Goal: Task Accomplishment & Management: Use online tool/utility

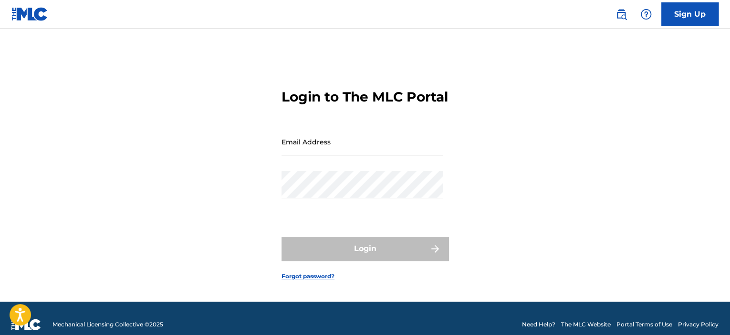
click at [361, 147] on input "Email Address" at bounding box center [362, 141] width 161 height 27
type input "[EMAIL_ADDRESS][DOMAIN_NAME]"
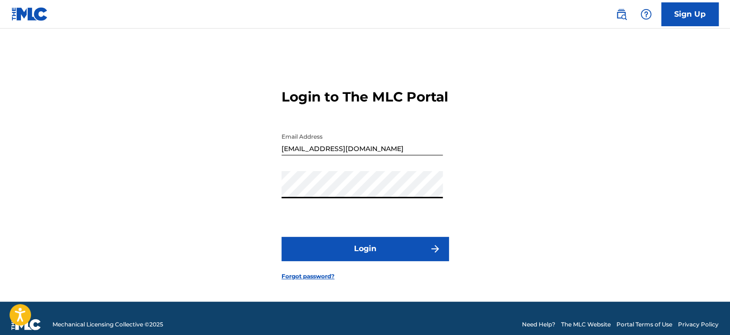
click at [373, 256] on button "Login" at bounding box center [365, 249] width 167 height 24
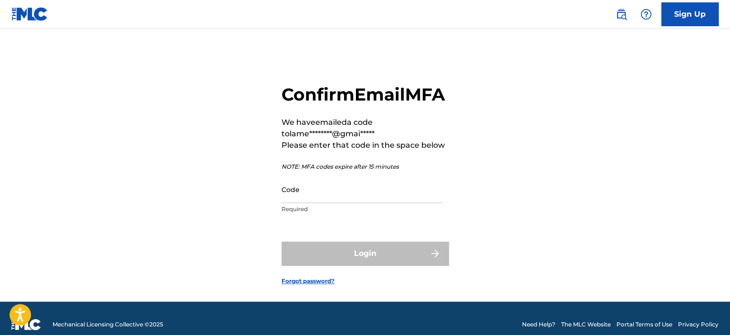
click at [365, 201] on input "Code" at bounding box center [362, 189] width 161 height 27
paste input "035878"
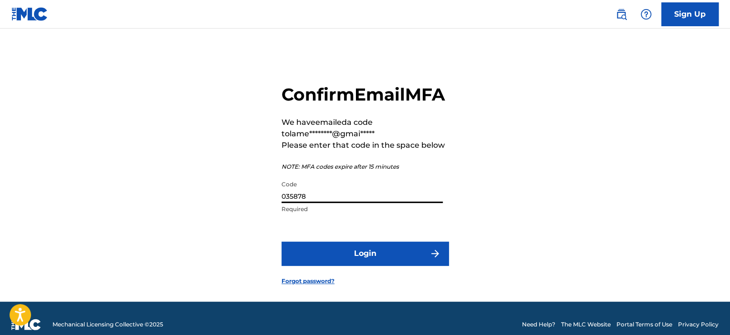
type input "035878"
click at [315, 266] on button "Login" at bounding box center [365, 254] width 167 height 24
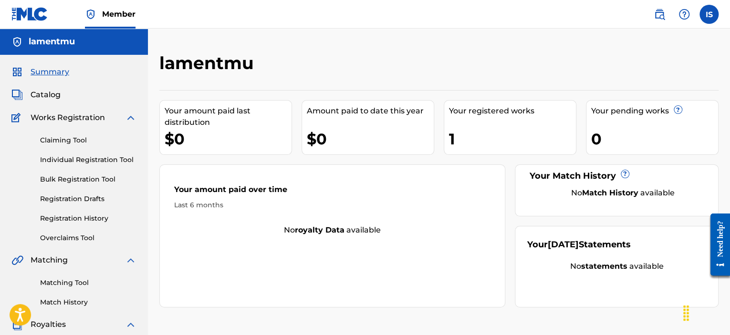
click at [75, 223] on link "Registration History" at bounding box center [88, 219] width 96 height 10
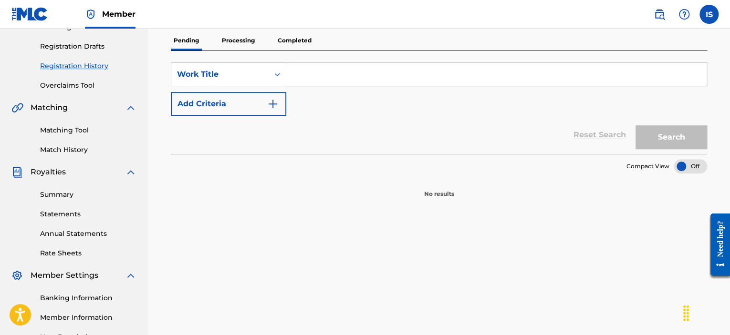
scroll to position [48, 0]
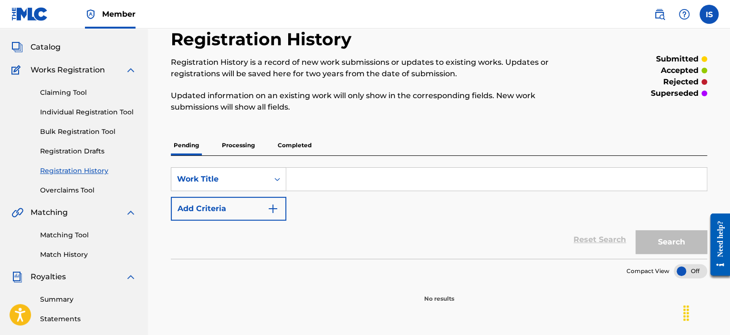
click at [229, 139] on p "Processing" at bounding box center [238, 146] width 39 height 20
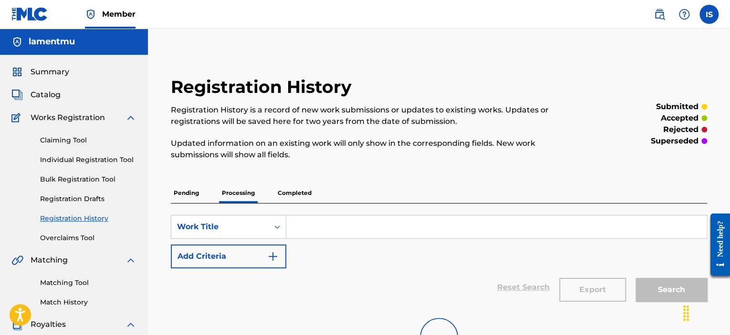
drag, startPoint x: 288, startPoint y: 150, endPoint x: 288, endPoint y: 157, distance: 6.2
click at [288, 151] on p "Updated information on an existing work will only show in the corresponding fie…" at bounding box center [377, 149] width 413 height 23
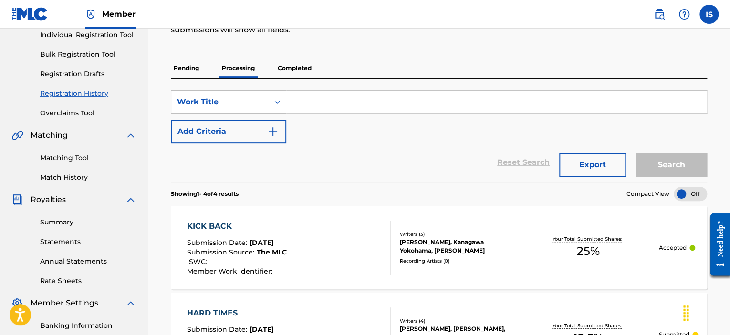
scroll to position [111, 0]
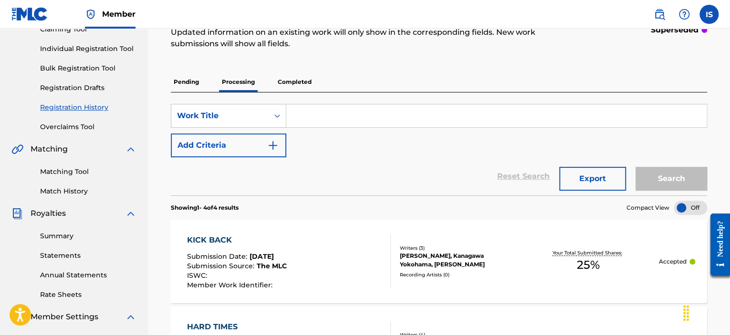
click at [189, 85] on p "Pending" at bounding box center [186, 82] width 31 height 20
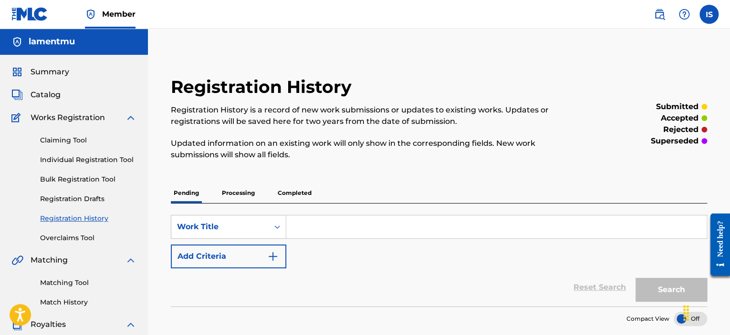
click at [288, 191] on p "Completed" at bounding box center [295, 193] width 40 height 20
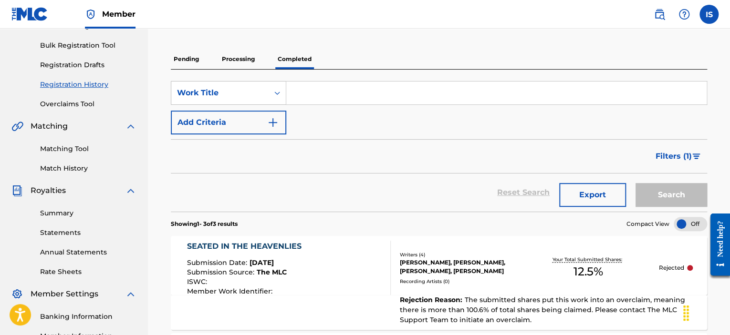
scroll to position [132, 0]
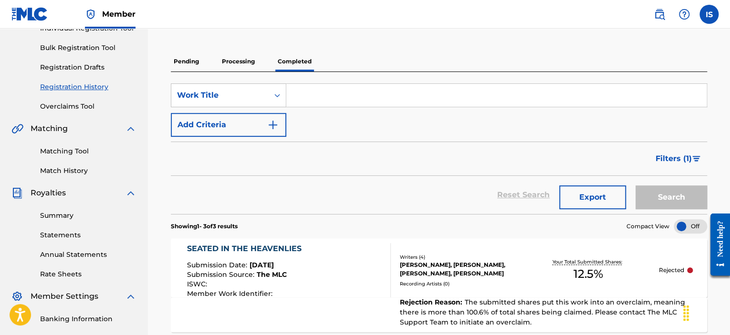
click at [229, 59] on p "Processing" at bounding box center [238, 62] width 39 height 20
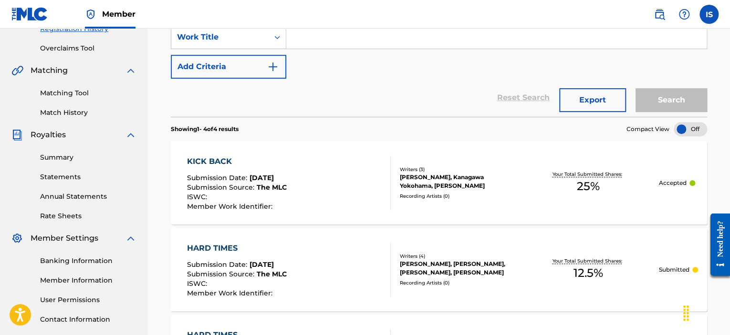
scroll to position [191, 0]
click at [298, 164] on div "KICK BACK Submission Date : [DATE] Submission Source : The MLC ISWC : Member Wo…" at bounding box center [289, 182] width 204 height 54
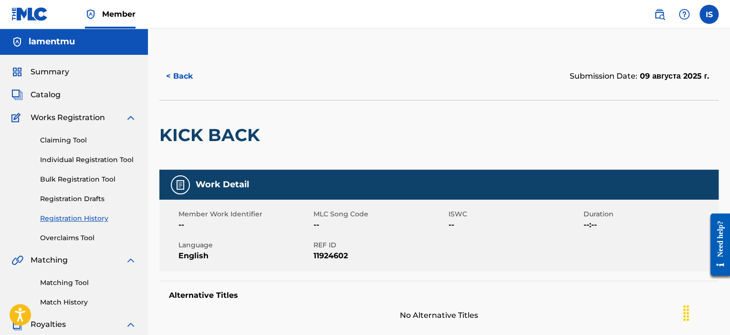
click at [64, 139] on link "Claiming Tool" at bounding box center [88, 141] width 96 height 10
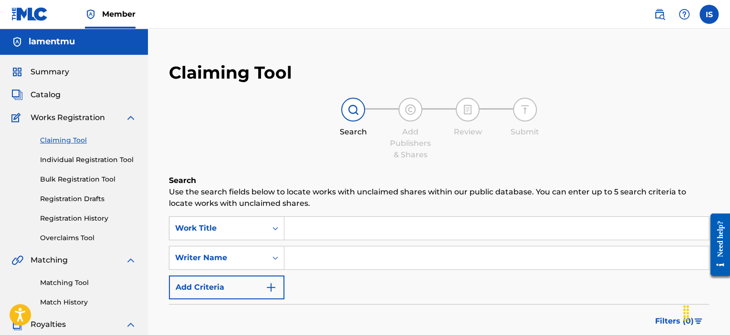
click at [53, 96] on span "Catalog" at bounding box center [46, 94] width 30 height 11
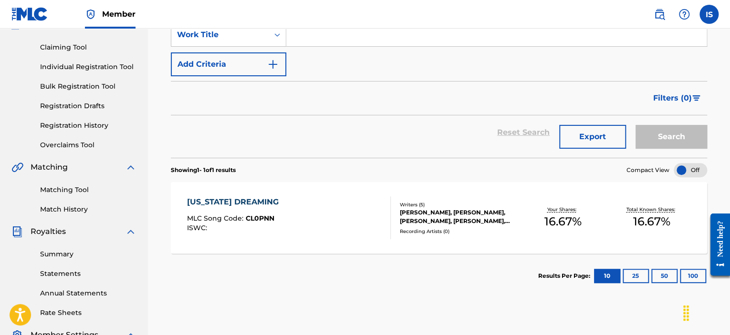
scroll to position [95, 0]
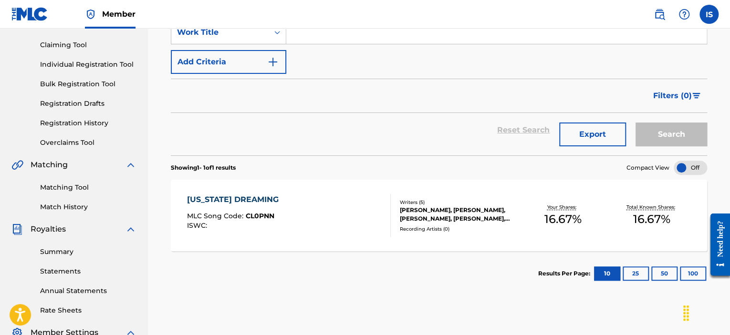
click at [81, 131] on div "Claiming Tool Individual Registration Tool Bulk Registration Tool Registration …" at bounding box center [73, 88] width 125 height 120
click at [81, 129] on div "Claiming Tool Individual Registration Tool Bulk Registration Tool Registration …" at bounding box center [73, 88] width 125 height 120
click at [81, 127] on link "Registration History" at bounding box center [88, 123] width 96 height 10
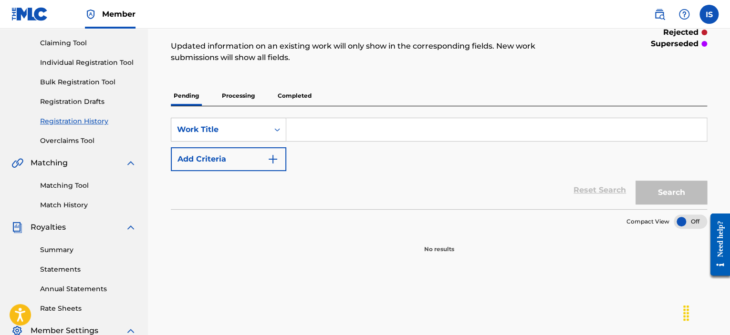
scroll to position [95, 0]
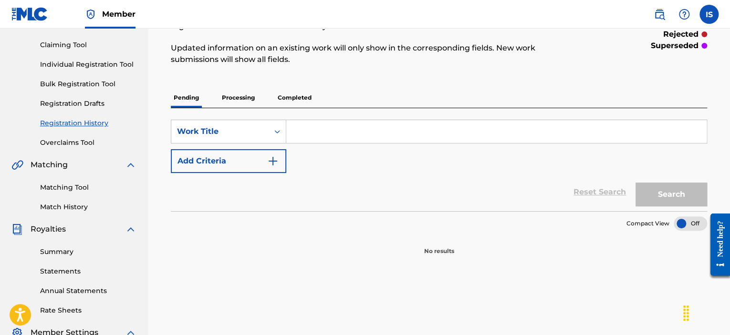
click at [233, 95] on p "Processing" at bounding box center [238, 98] width 39 height 20
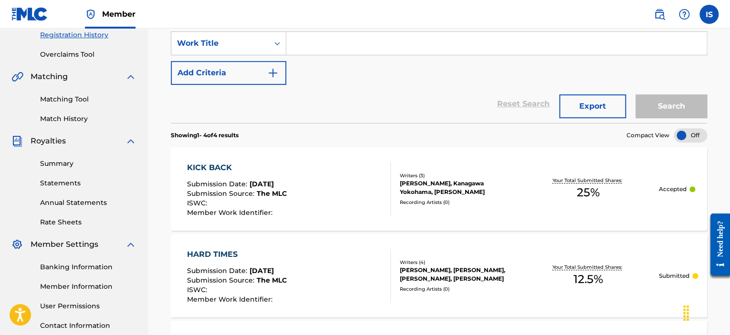
scroll to position [191, 0]
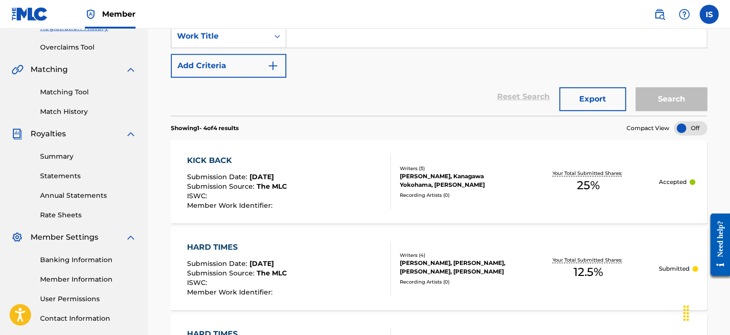
click at [57, 89] on link "Matching Tool" at bounding box center [88, 92] width 96 height 10
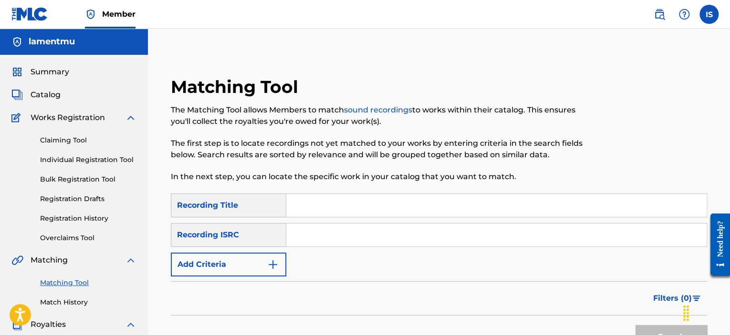
click at [317, 206] on input "Search Form" at bounding box center [496, 205] width 420 height 23
type input "kick back"
drag, startPoint x: 262, startPoint y: 257, endPoint x: 256, endPoint y: 264, distance: 9.2
click at [257, 262] on button "Add Criteria" at bounding box center [228, 265] width 115 height 24
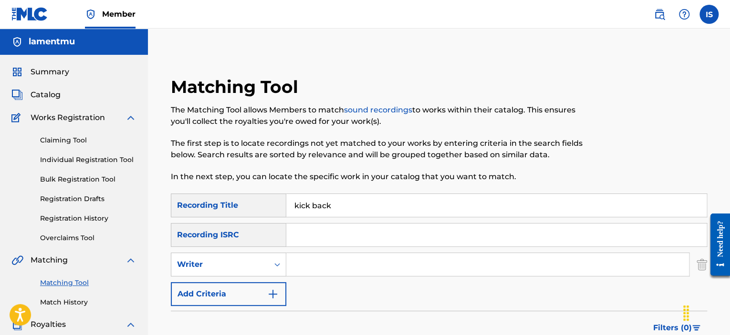
click at [344, 269] on input "Search Form" at bounding box center [487, 264] width 403 height 23
paste input "[PERSON_NAME]"
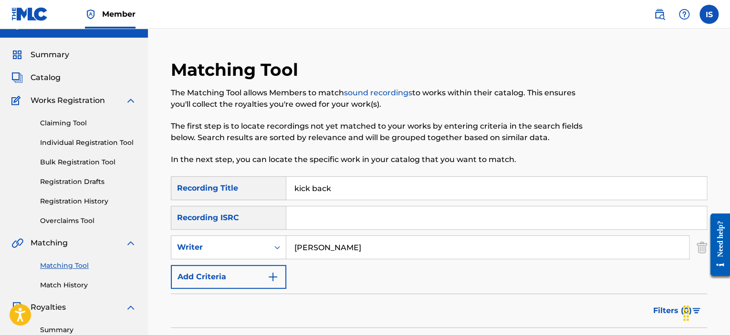
scroll to position [48, 0]
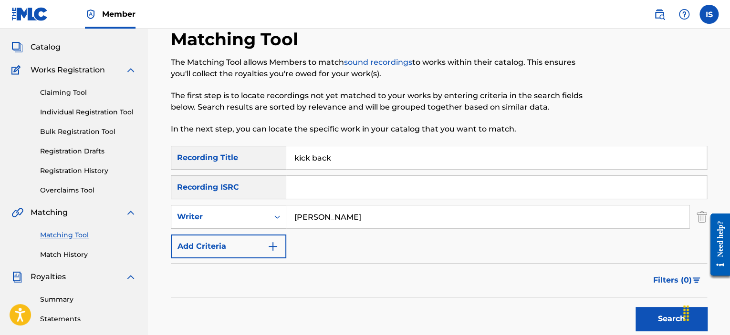
type input "[PERSON_NAME]"
click at [662, 324] on button "Search" at bounding box center [672, 319] width 72 height 24
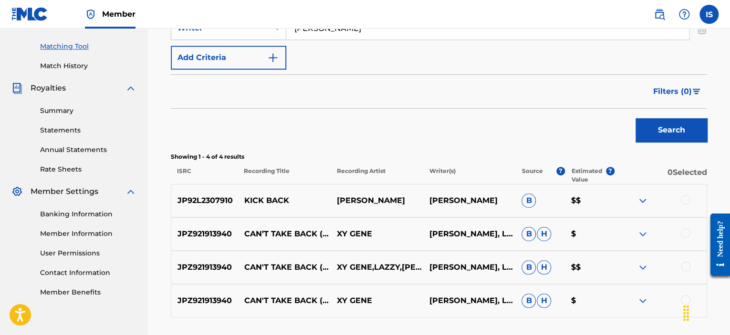
scroll to position [239, 0]
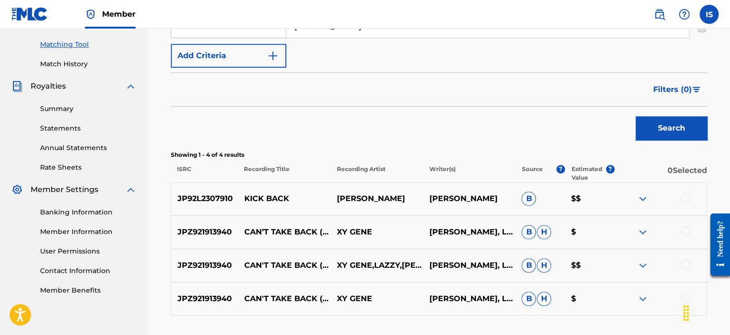
click at [680, 199] on div at bounding box center [660, 198] width 93 height 11
click at [689, 196] on div at bounding box center [686, 198] width 10 height 10
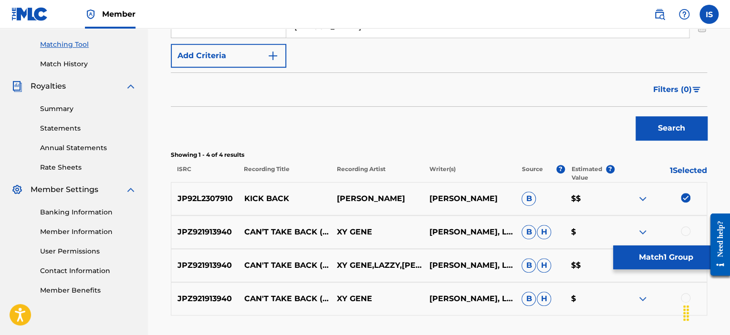
click at [649, 255] on button "Match 1 Group" at bounding box center [665, 258] width 105 height 24
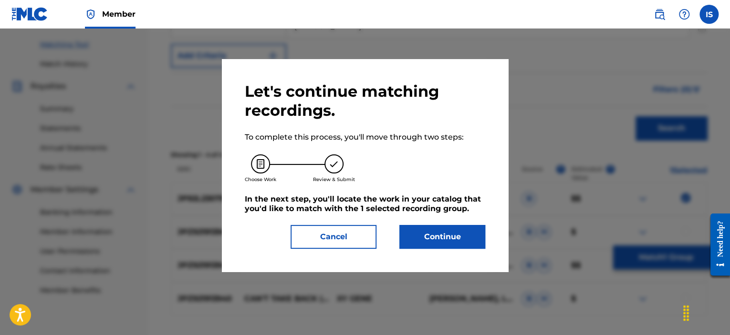
click at [456, 241] on button "Continue" at bounding box center [442, 237] width 86 height 24
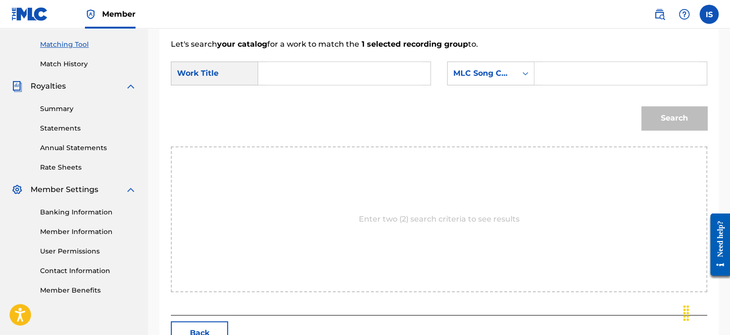
click at [340, 81] on input "Search Form" at bounding box center [344, 73] width 156 height 23
type input "locl"
type input "kick back"
click at [502, 59] on form "SearchWithCriteria35b4232e-b26e-4b95-a3ba-0716a57ca261 Work Title kick back Sea…" at bounding box center [439, 98] width 536 height 96
click at [498, 64] on div "MLC Song Code" at bounding box center [482, 73] width 69 height 18
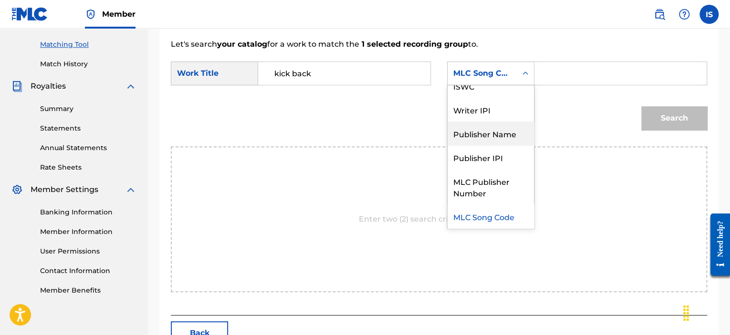
scroll to position [0, 0]
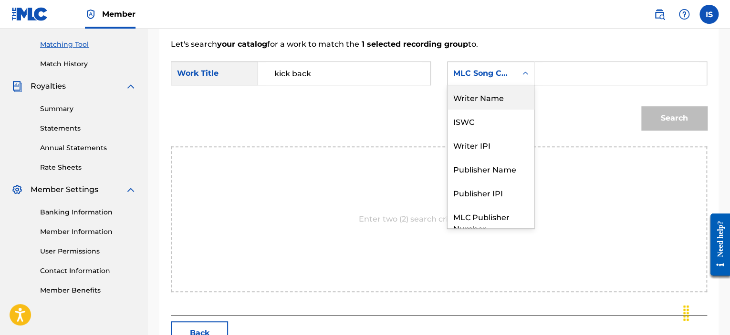
click at [492, 108] on div "Writer Name" at bounding box center [491, 97] width 86 height 24
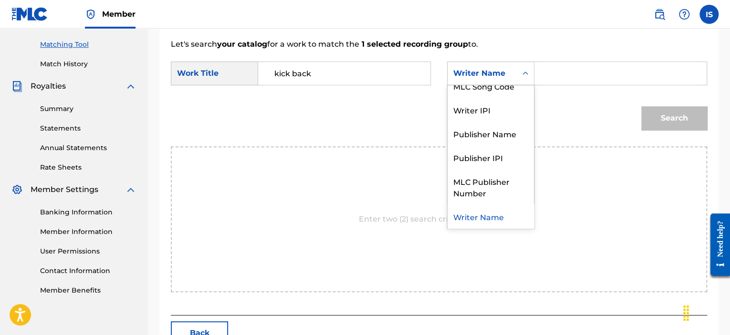
click at [485, 68] on div "Writer Name" at bounding box center [482, 73] width 58 height 11
click at [583, 87] on div "SearchWithCriteria35b4232e-b26e-4b95-a3ba-0716a57ca261 Work Title kick back Sea…" at bounding box center [439, 77] width 536 height 30
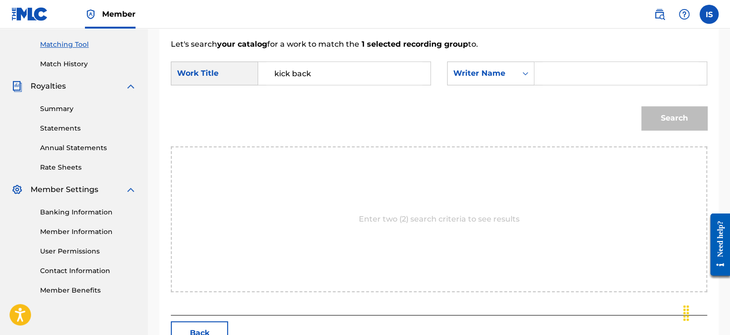
click at [630, 70] on input "Search Form" at bounding box center [621, 73] width 156 height 23
click at [542, 72] on div "Search Form" at bounding box center [620, 74] width 173 height 24
click at [555, 80] on input "Search Form" at bounding box center [621, 73] width 156 height 23
type input "sfsf"
click at [651, 112] on button "Search" at bounding box center [674, 118] width 66 height 24
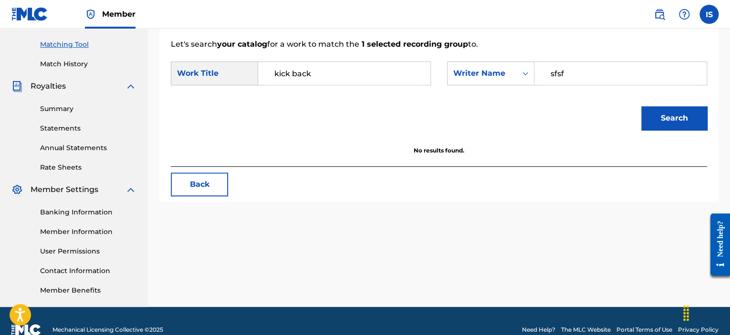
click at [590, 72] on input "sfsf" at bounding box center [621, 73] width 156 height 23
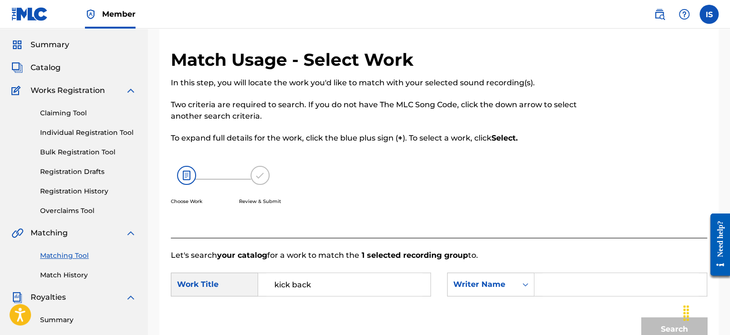
scroll to position [0, 0]
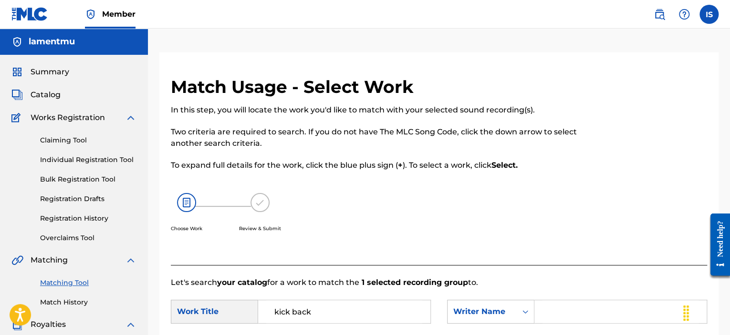
click at [50, 98] on span "Catalog" at bounding box center [46, 94] width 30 height 11
